Goal: Task Accomplishment & Management: Manage account settings

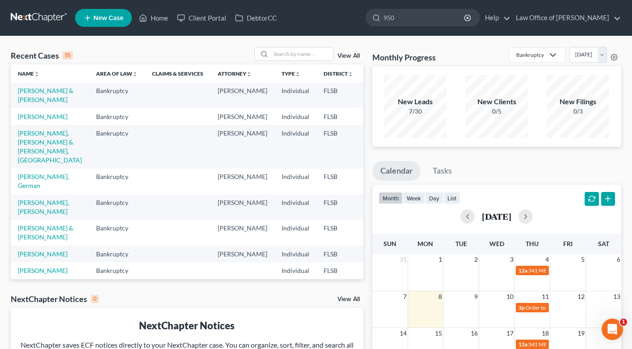
type input "9501"
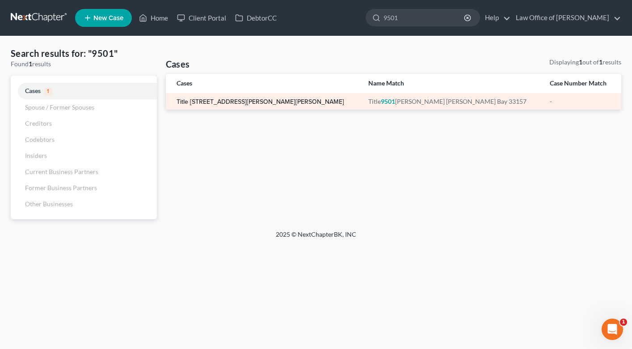
click at [248, 101] on link "Title [STREET_ADDRESS][PERSON_NAME][PERSON_NAME]" at bounding box center [261, 102] width 168 height 6
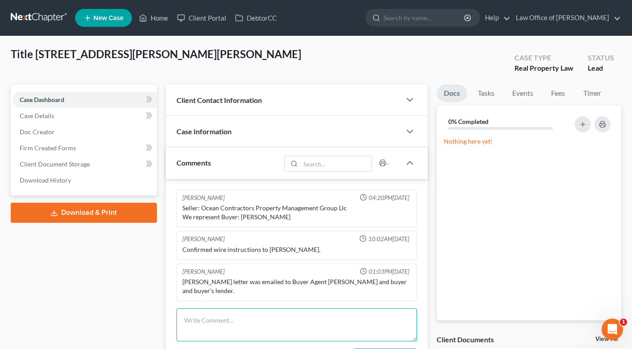
click at [196, 320] on textarea at bounding box center [297, 324] width 240 height 33
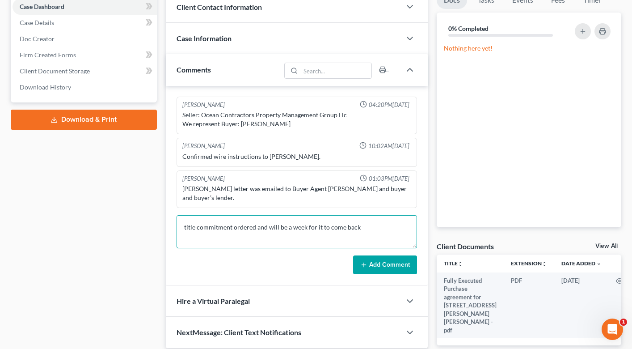
scroll to position [130, 0]
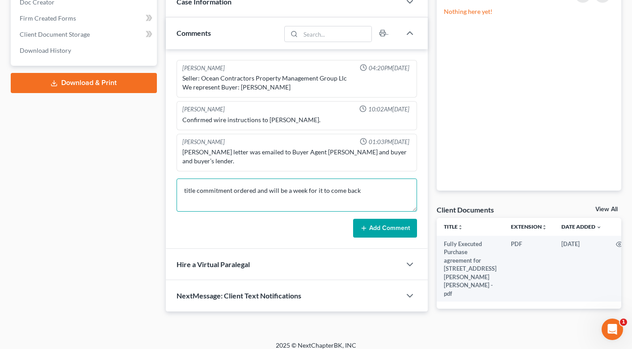
type textarea "title commitment ordered and will be a week for it to come back"
click at [379, 238] on div "[PERSON_NAME] 04:20PM[DATE] Seller: Ocean Contractors Property Management Group…" at bounding box center [297, 148] width 262 height 199
click at [372, 228] on button "Add Comment" at bounding box center [385, 228] width 64 height 19
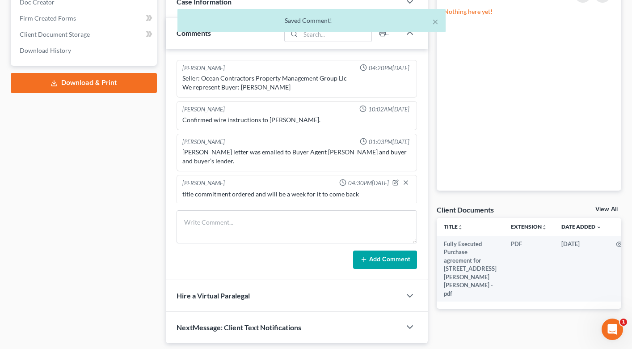
scroll to position [2, 0]
